Goal: Task Accomplishment & Management: Complete application form

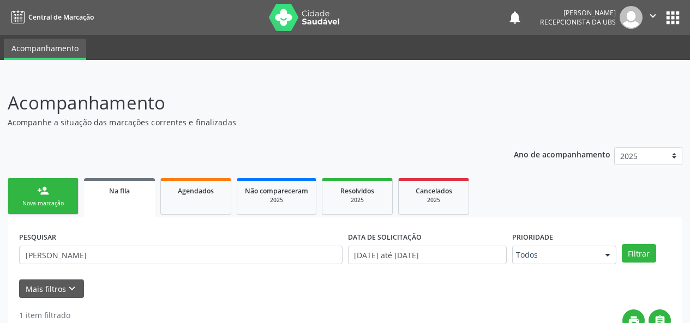
scroll to position [51, 0]
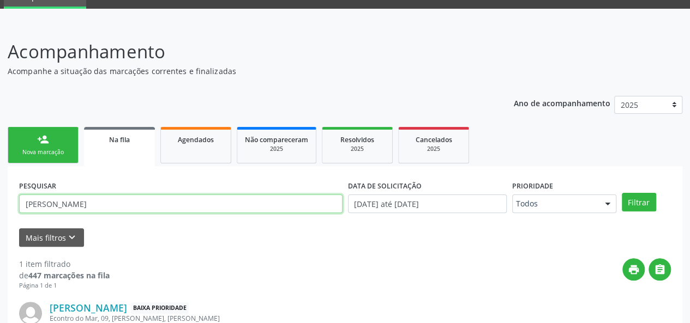
drag, startPoint x: 97, startPoint y: 200, endPoint x: 0, endPoint y: 192, distance: 97.4
click at [0, 192] on div "Acompanhamento Acompanhe a situação das marcações correntes e finalizadas Relat…" at bounding box center [345, 220] width 690 height 392
type input "Arami"
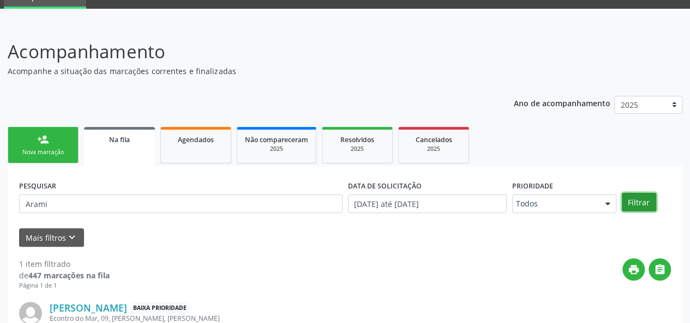
click at [630, 206] on button "Filtrar" at bounding box center [639, 202] width 34 height 19
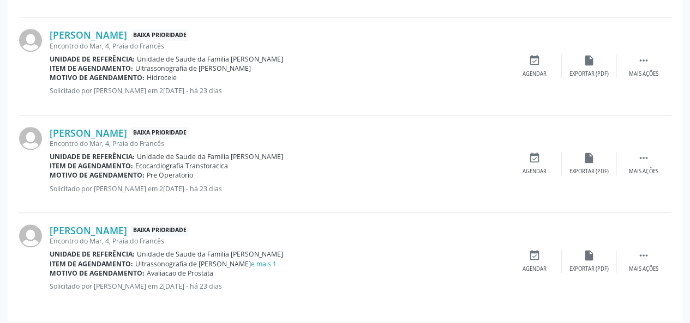
scroll to position [433, 0]
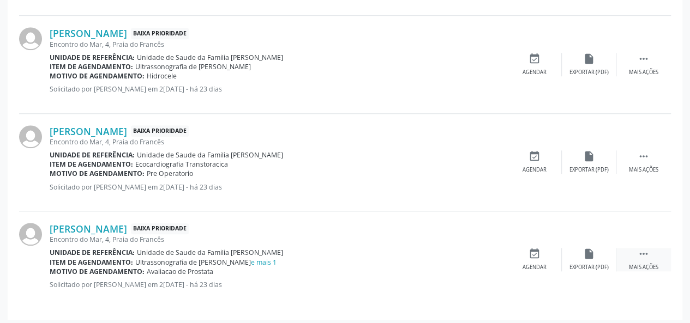
click at [647, 261] on div " Mais ações" at bounding box center [643, 259] width 55 height 23
click at [587, 256] on icon "edit" at bounding box center [589, 254] width 12 height 12
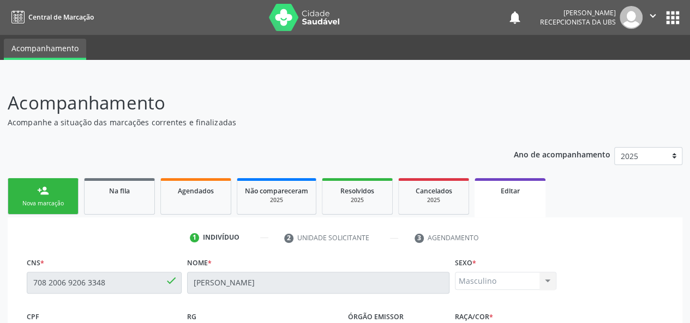
scroll to position [218, 0]
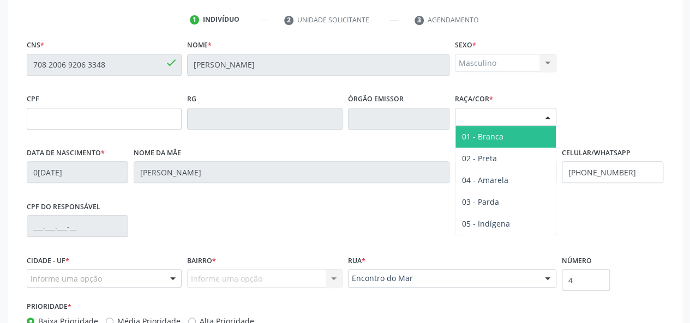
click at [517, 118] on div "Selecione a Raça/cor" at bounding box center [505, 117] width 101 height 19
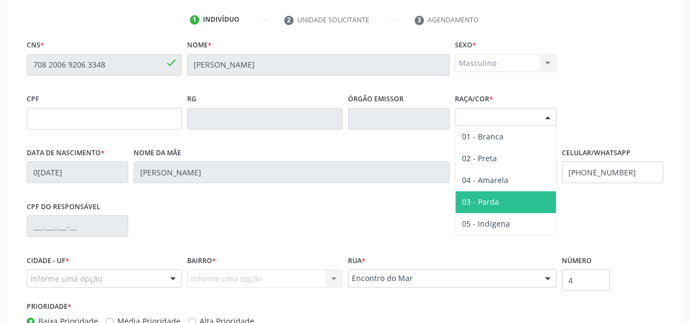
click at [489, 208] on span "03 - Parda" at bounding box center [505, 202] width 100 height 22
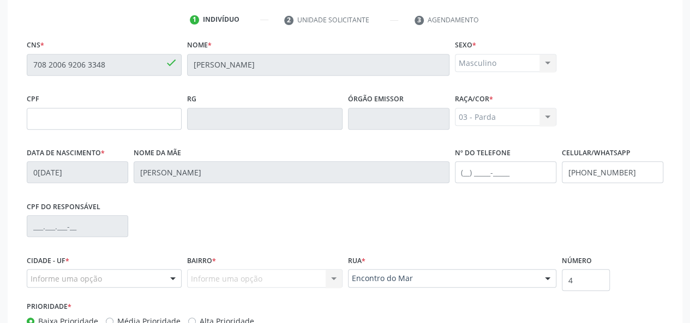
drag, startPoint x: 74, startPoint y: 273, endPoint x: 77, endPoint y: 260, distance: 13.0
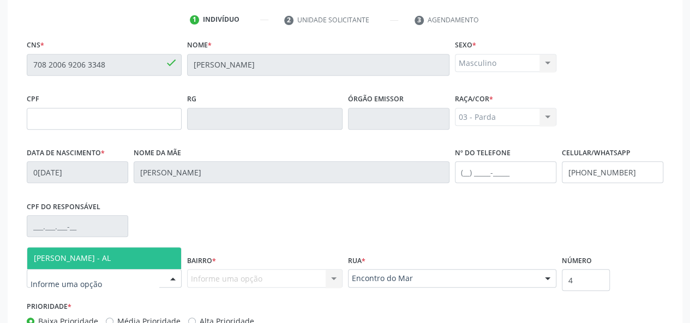
click at [77, 260] on span "[PERSON_NAME] - AL" at bounding box center [72, 258] width 77 height 10
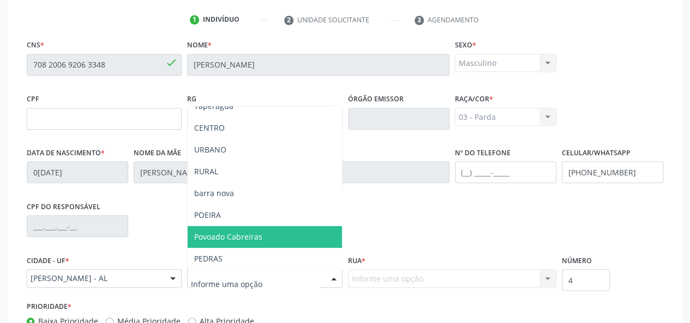
scroll to position [109, 0]
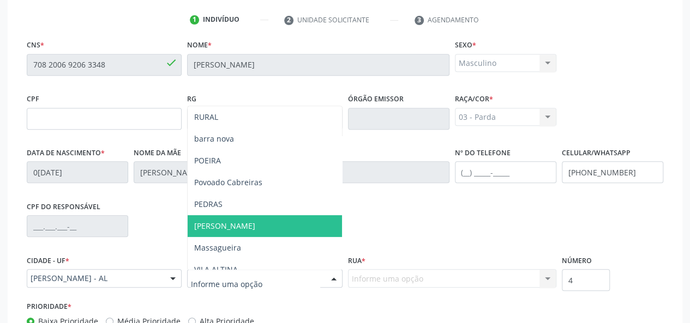
click at [223, 231] on span "[PERSON_NAME]" at bounding box center [265, 226] width 154 height 22
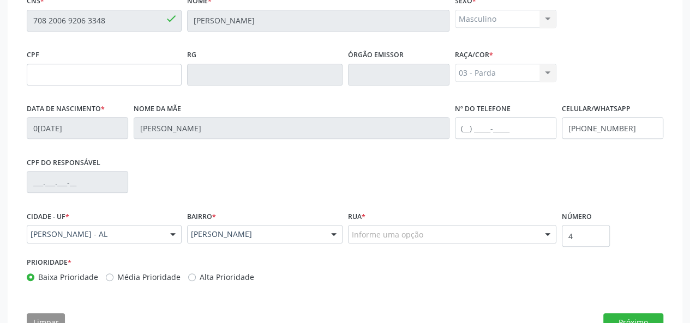
scroll to position [273, 0]
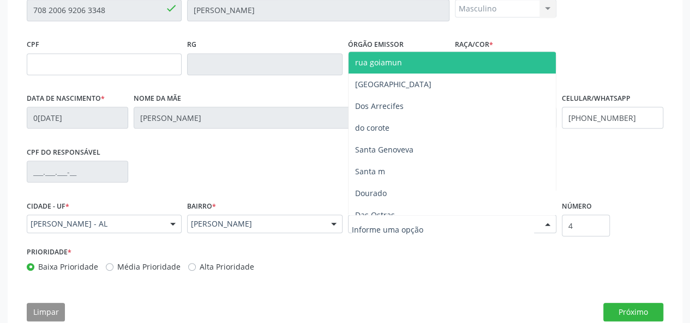
click at [351, 217] on div at bounding box center [452, 224] width 208 height 19
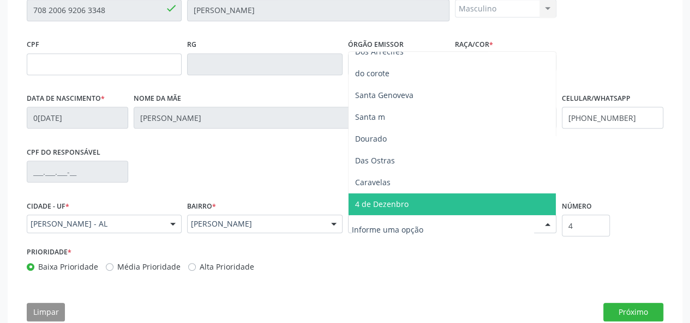
scroll to position [109, 0]
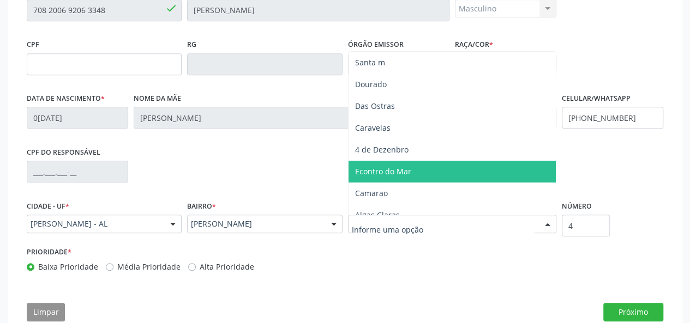
click at [370, 175] on span "Econtro do Mar" at bounding box center [383, 171] width 56 height 10
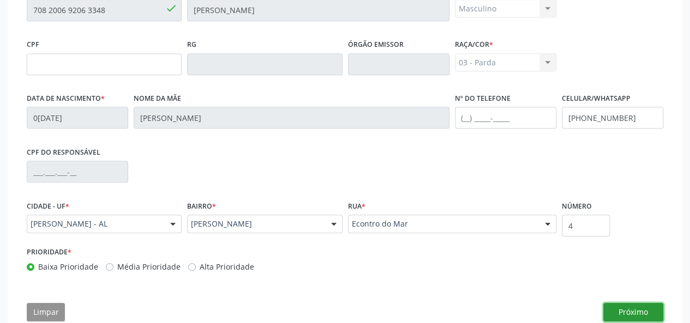
click at [636, 309] on button "Próximo" at bounding box center [633, 312] width 60 height 19
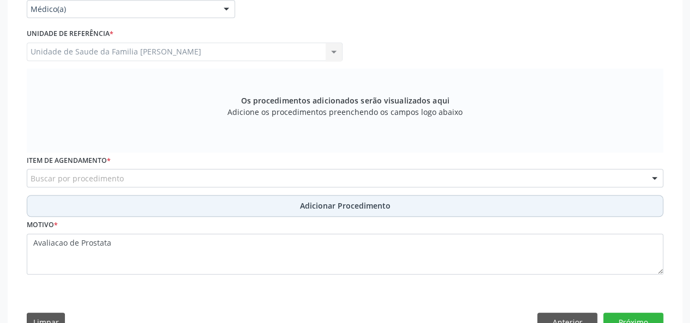
scroll to position [273, 0]
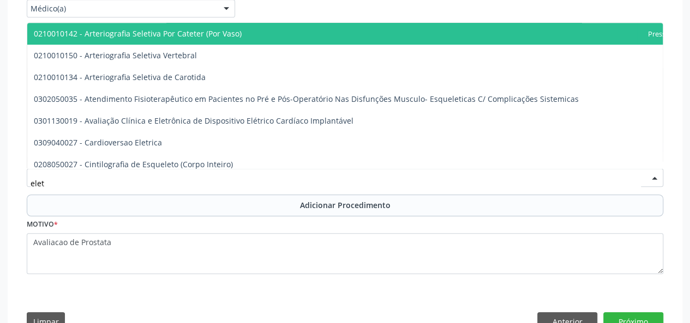
type input "eletr"
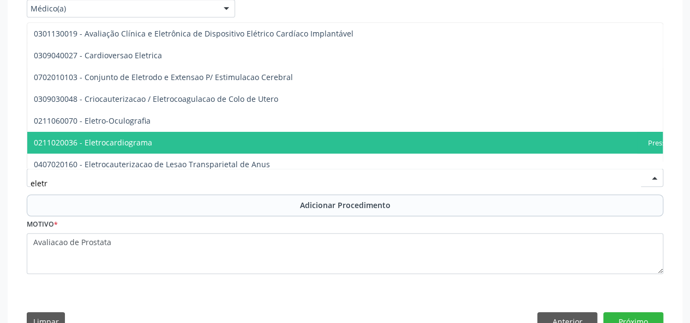
click at [99, 145] on span "0211020036 - Eletrocardiograma" at bounding box center [93, 142] width 118 height 10
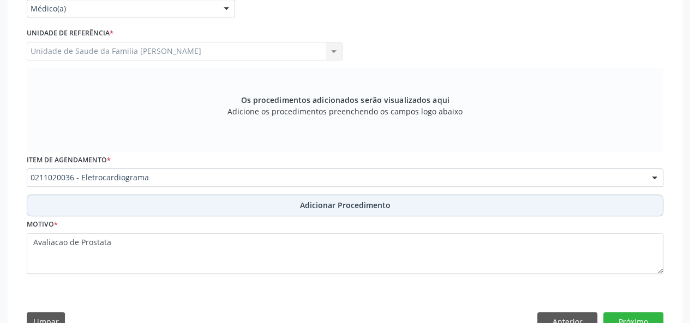
click at [309, 198] on button "Adicionar Procedimento" at bounding box center [345, 206] width 636 height 22
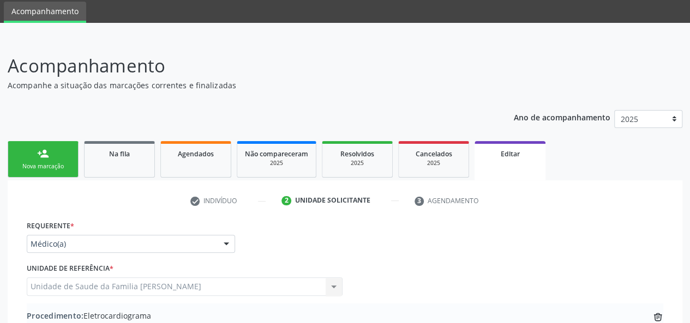
scroll to position [0, 0]
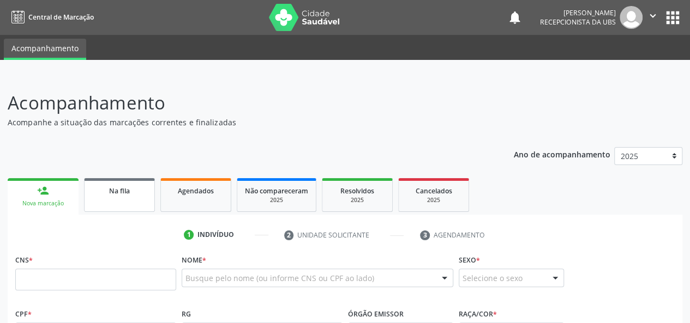
click at [117, 202] on link "Na fila" at bounding box center [119, 195] width 71 height 34
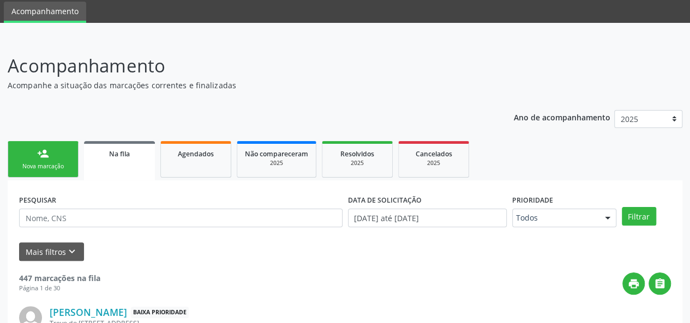
scroll to position [55, 0]
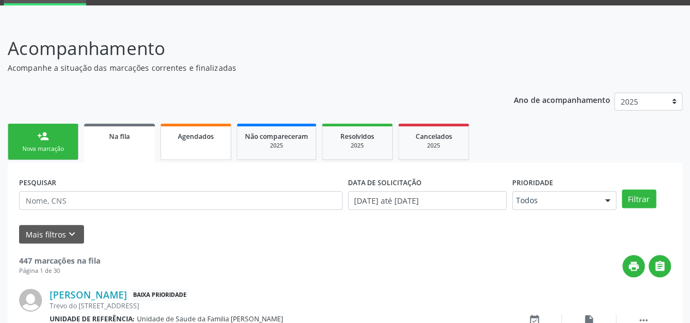
click at [183, 137] on span "Agendados" at bounding box center [196, 136] width 36 height 9
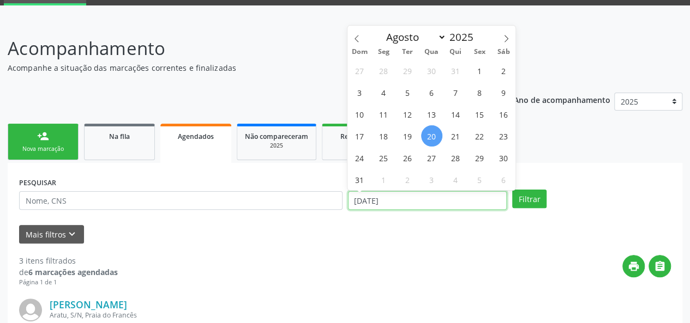
click at [386, 191] on input "20/08/2025" at bounding box center [427, 200] width 159 height 19
click at [360, 39] on span at bounding box center [356, 35] width 19 height 19
select select "6"
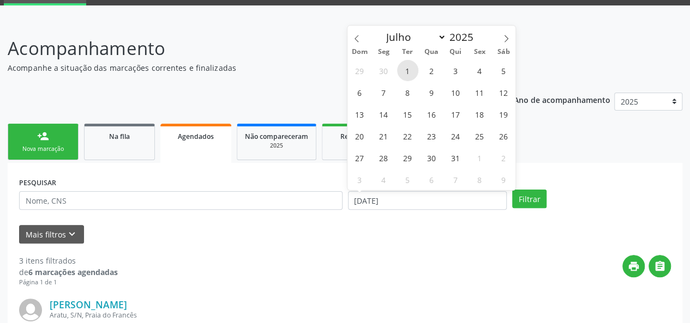
click at [405, 69] on span "1" at bounding box center [407, 70] width 21 height 21
type input "01/07/2025"
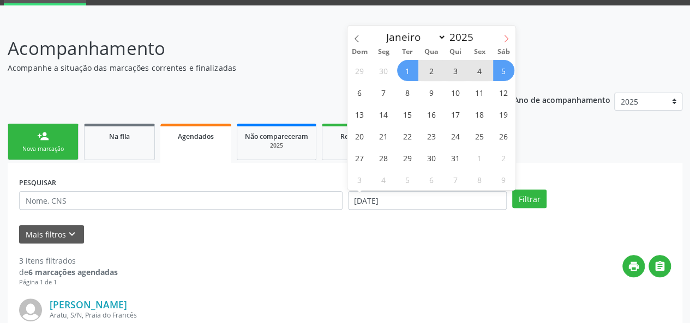
click at [509, 39] on icon at bounding box center [506, 39] width 8 height 8
select select "7"
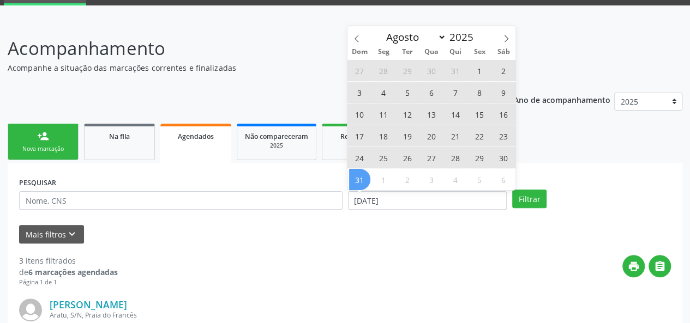
click at [360, 178] on span "31" at bounding box center [359, 179] width 21 height 21
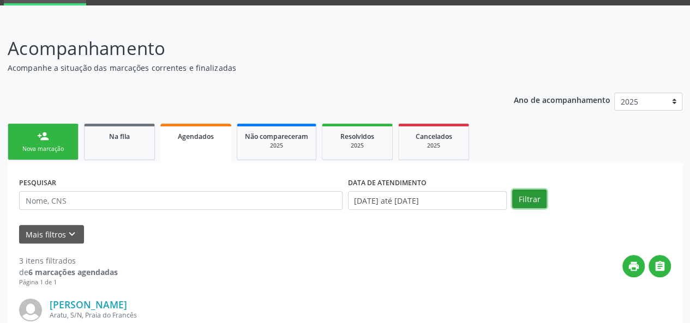
click at [539, 203] on button "Filtrar" at bounding box center [529, 199] width 34 height 19
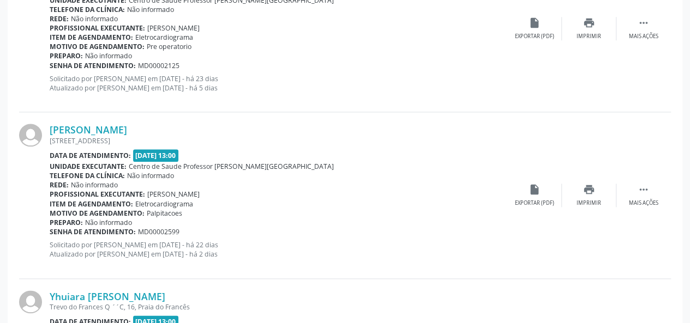
scroll to position [600, 0]
